Goal: Information Seeking & Learning: Learn about a topic

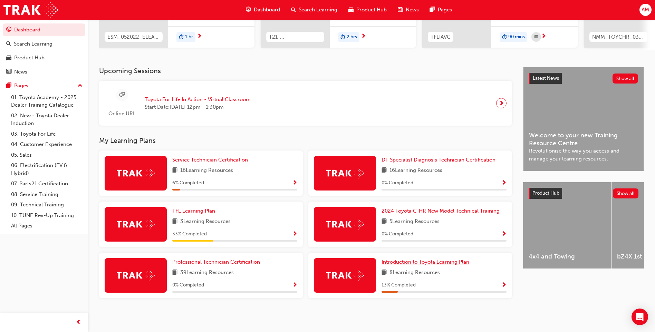
scroll to position [112, 0]
click at [294, 233] on span "Show Progress" at bounding box center [294, 234] width 5 height 6
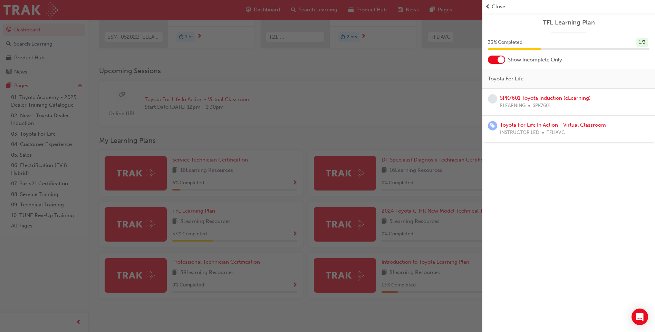
click at [423, 109] on div "button" at bounding box center [241, 166] width 482 height 332
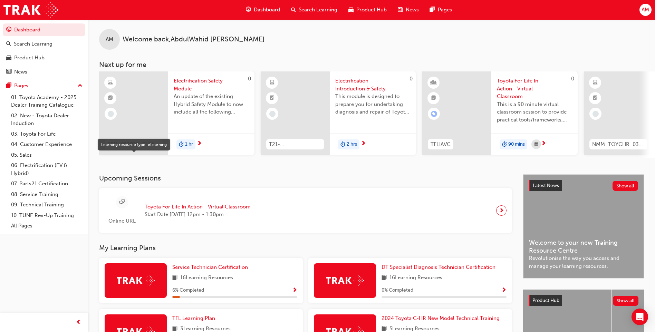
scroll to position [0, 0]
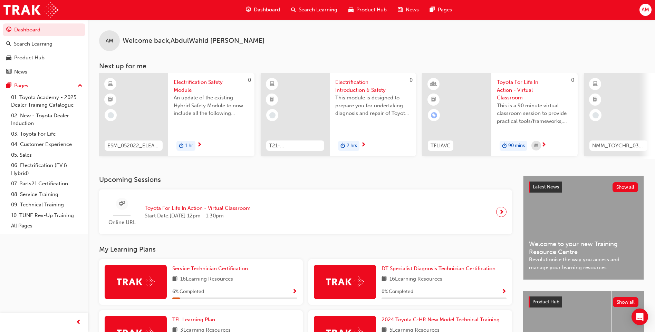
click at [316, 10] on span "Search Learning" at bounding box center [318, 10] width 39 height 8
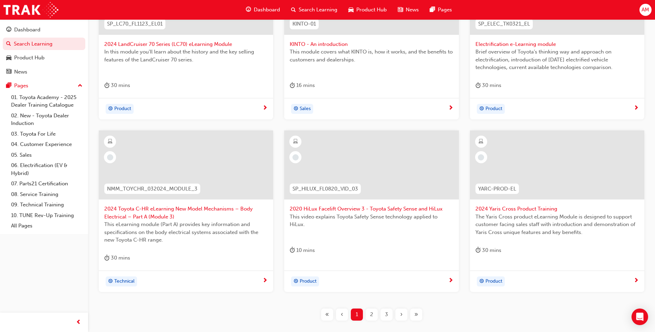
scroll to position [239, 0]
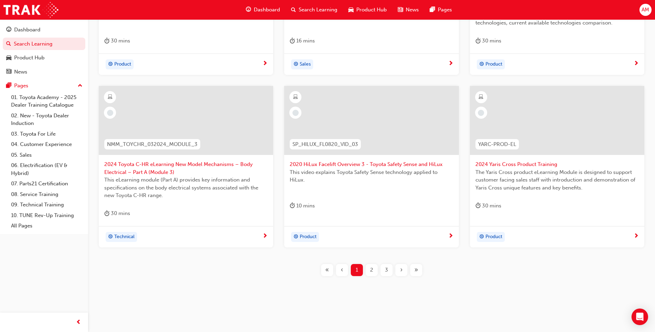
click at [372, 272] on div "2" at bounding box center [372, 270] width 12 height 12
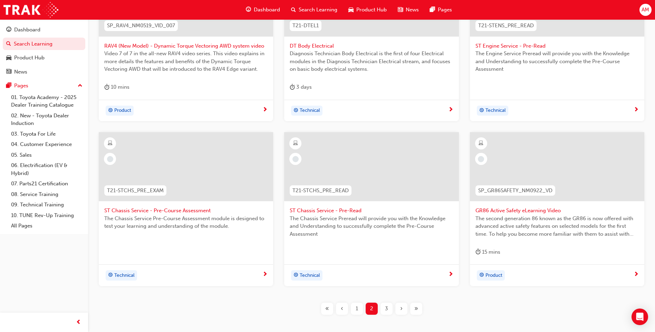
scroll to position [196, 0]
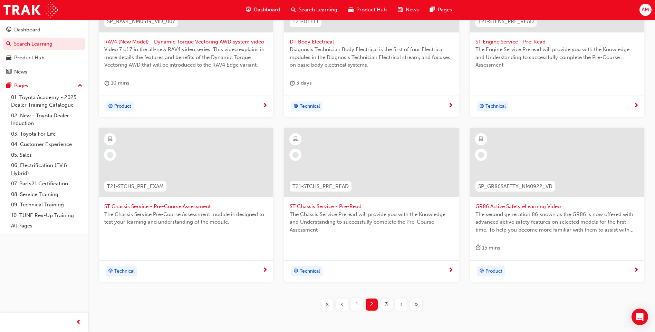
click at [387, 306] on span "3" at bounding box center [386, 305] width 3 height 8
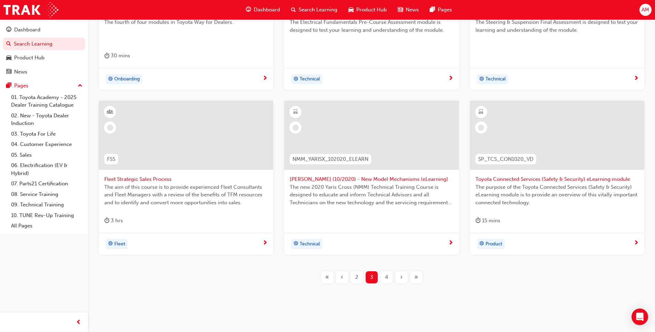
scroll to position [231, 0]
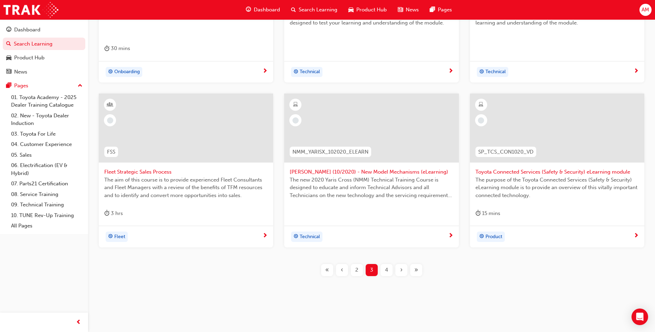
click at [387, 271] on span "4" at bounding box center [386, 270] width 3 height 8
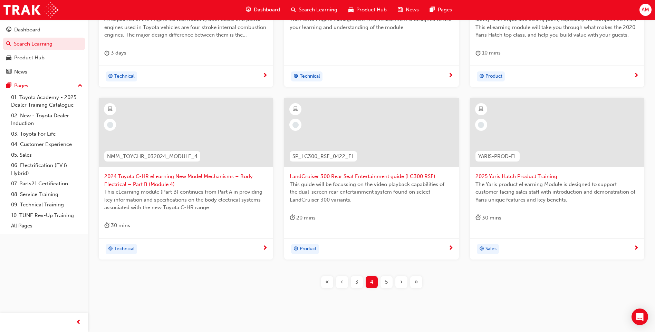
scroll to position [231, 0]
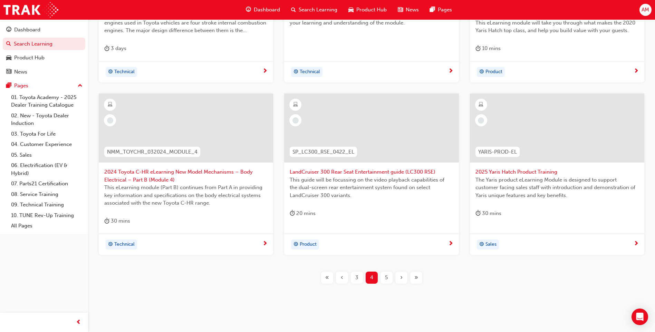
click at [387, 277] on span "5" at bounding box center [386, 278] width 3 height 8
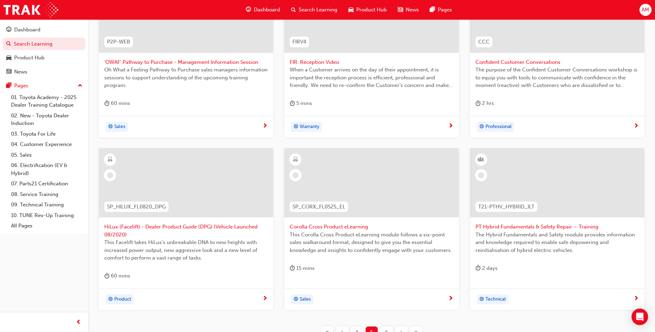
scroll to position [196, 0]
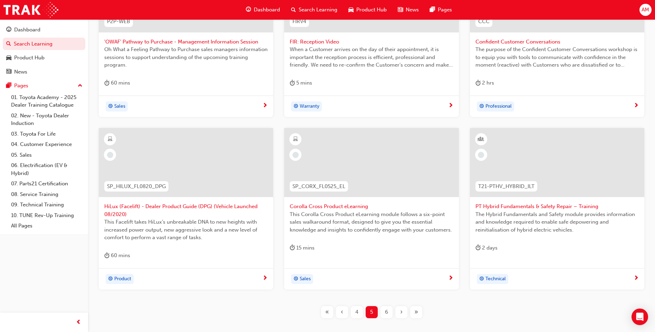
click at [388, 314] on div "6" at bounding box center [386, 312] width 12 height 12
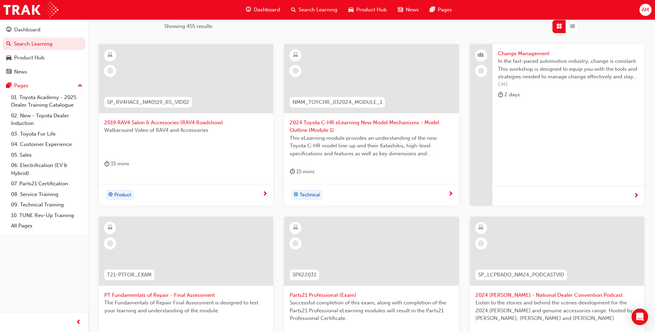
scroll to position [93, 0]
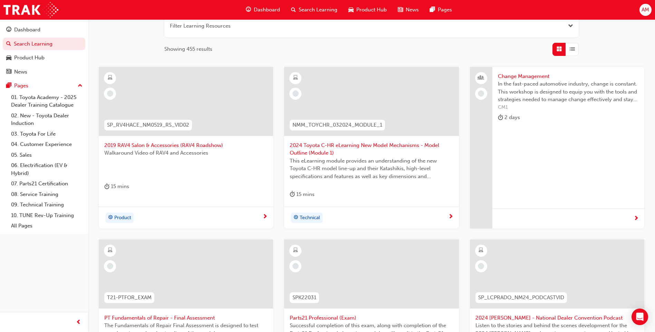
click at [646, 10] on span "AM" at bounding box center [645, 10] width 8 height 8
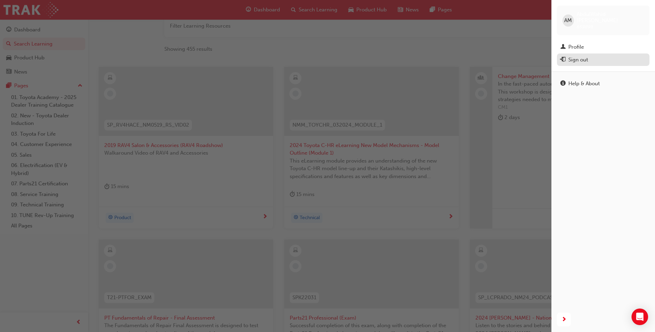
click at [586, 57] on div "Sign out" at bounding box center [578, 60] width 20 height 8
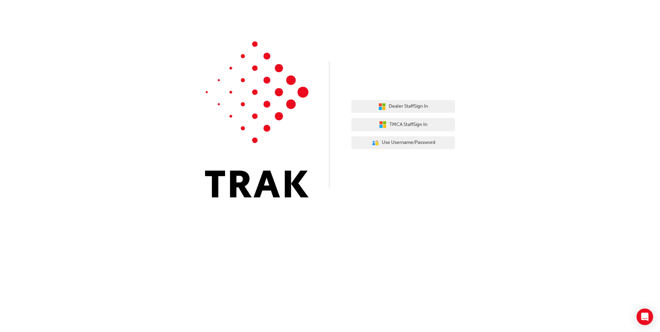
click at [603, 144] on div "Dealer Staff Sign In TMCA Staff Sign In User Authentication Icon - Blue Person,…" at bounding box center [330, 104] width 660 height 208
